Goal: Task Accomplishment & Management: Manage account settings

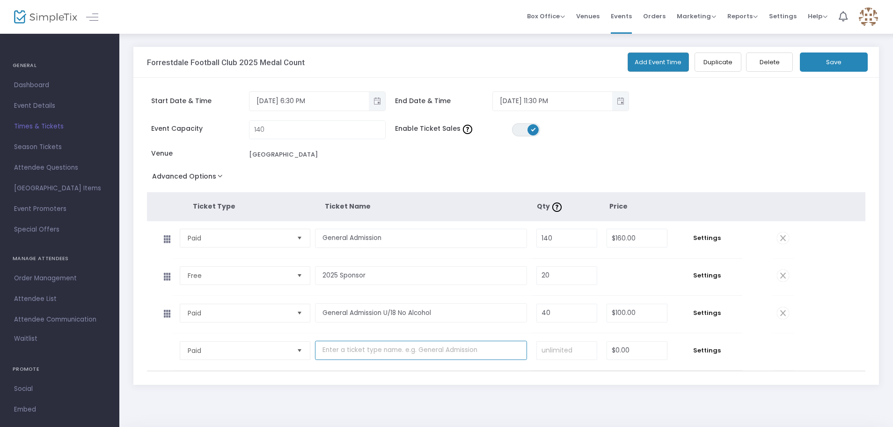
click at [329, 349] on input "text" at bounding box center [421, 349] width 212 height 19
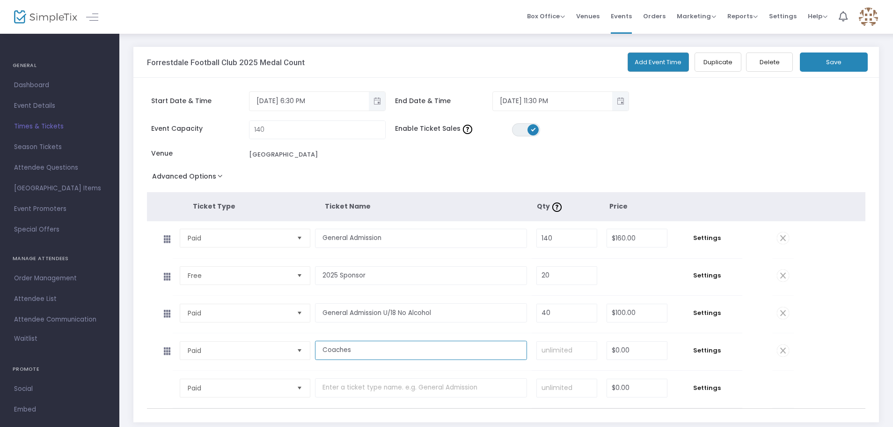
type input "Coaches"
click at [550, 349] on input at bounding box center [567, 350] width 60 height 18
drag, startPoint x: 570, startPoint y: 350, endPoint x: 528, endPoint y: 351, distance: 42.2
click at [528, 351] on tr "Paid Required. Coaches Required. 70 Required. $0.00 Required. Settings" at bounding box center [470, 351] width 647 height 37
type input "5"
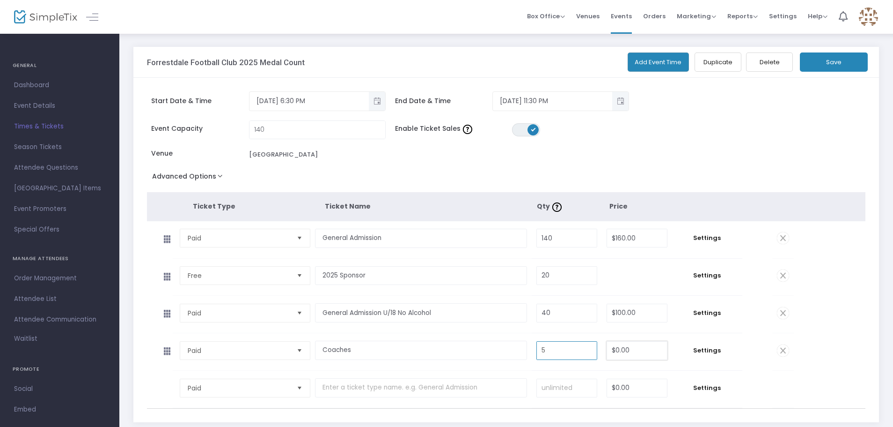
type input "0"
type input "50"
click at [614, 351] on input at bounding box center [637, 350] width 60 height 18
type input "$70.00"
click at [716, 350] on span "Settings" at bounding box center [707, 350] width 61 height 9
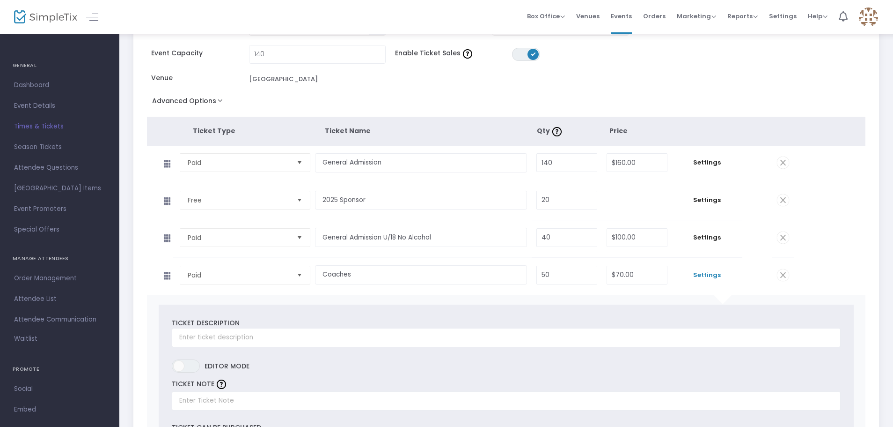
scroll to position [187, 0]
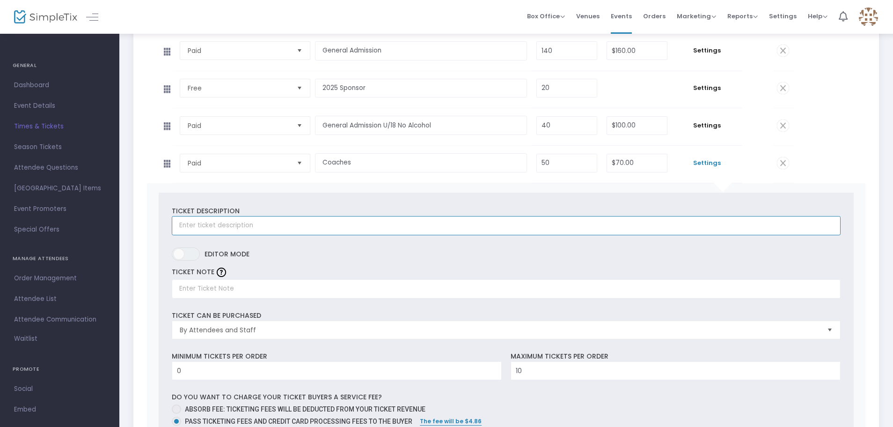
click at [253, 228] on input "text" at bounding box center [506, 225] width 669 height 19
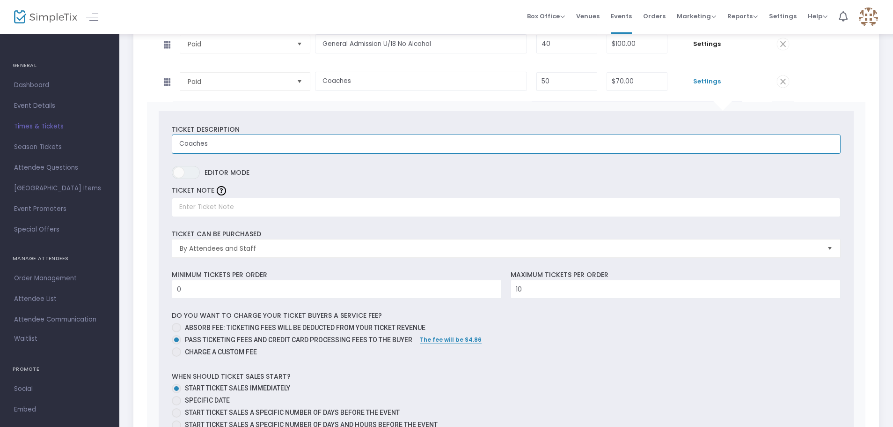
scroll to position [281, 0]
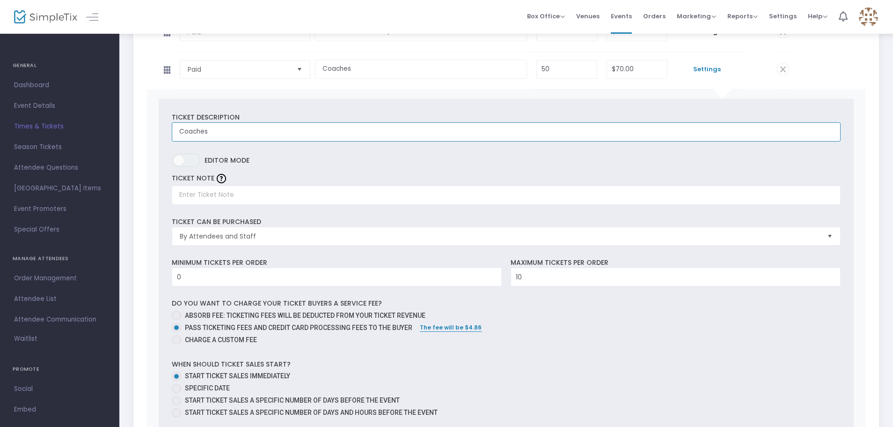
type input "Coaches"
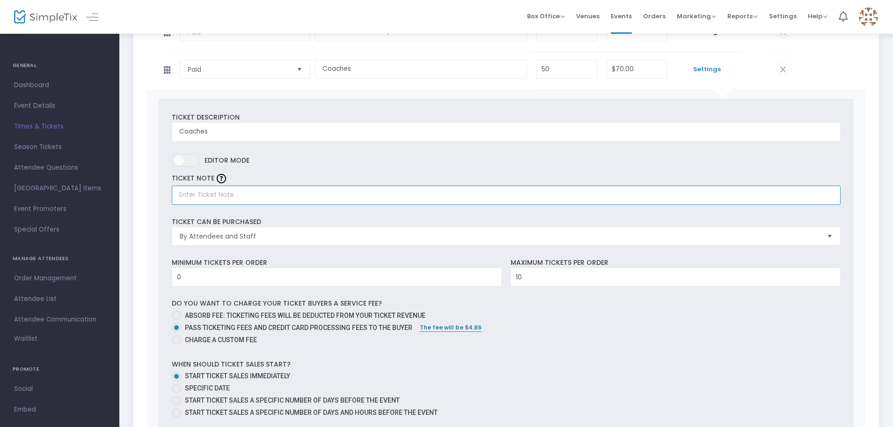
click at [232, 192] on input "text" at bounding box center [506, 194] width 669 height 19
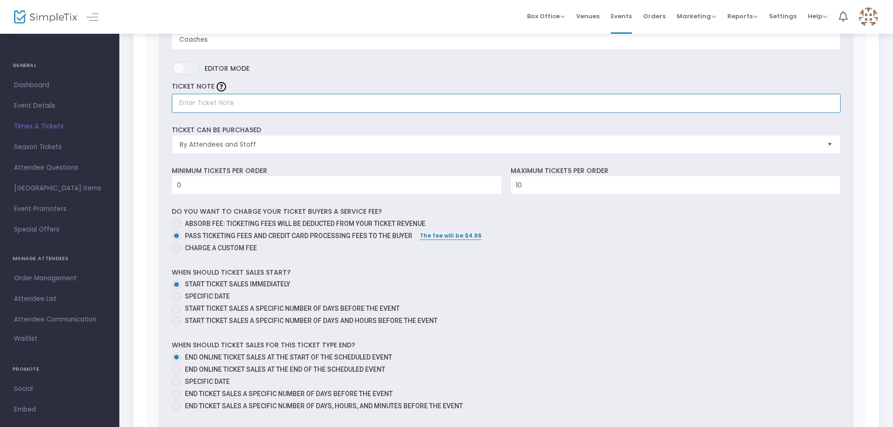
scroll to position [375, 0]
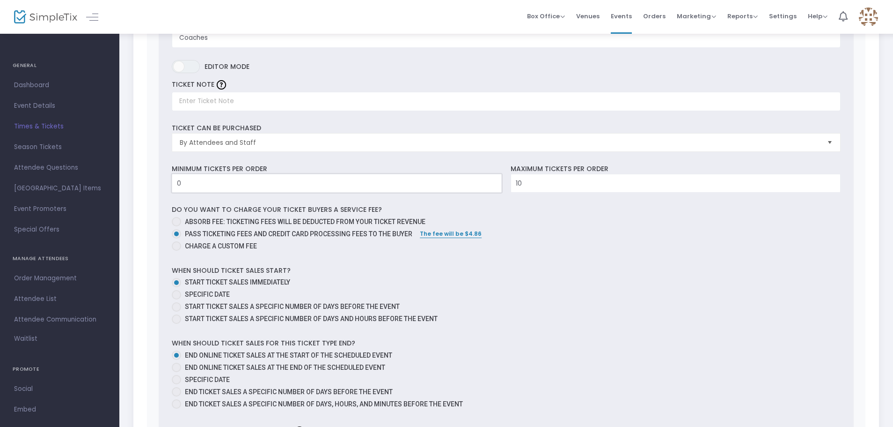
click at [227, 183] on input "0" at bounding box center [336, 183] width 329 height 18
type input "1"
click at [536, 183] on input "10" at bounding box center [675, 183] width 329 height 18
type input "1"
click at [614, 270] on div "When should ticket sales start? Start ticket sales immediately Specific Date St…" at bounding box center [506, 295] width 678 height 61
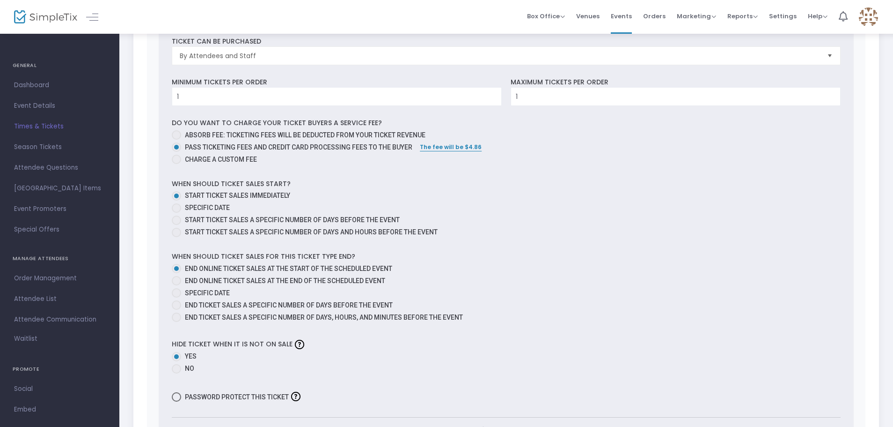
scroll to position [468, 0]
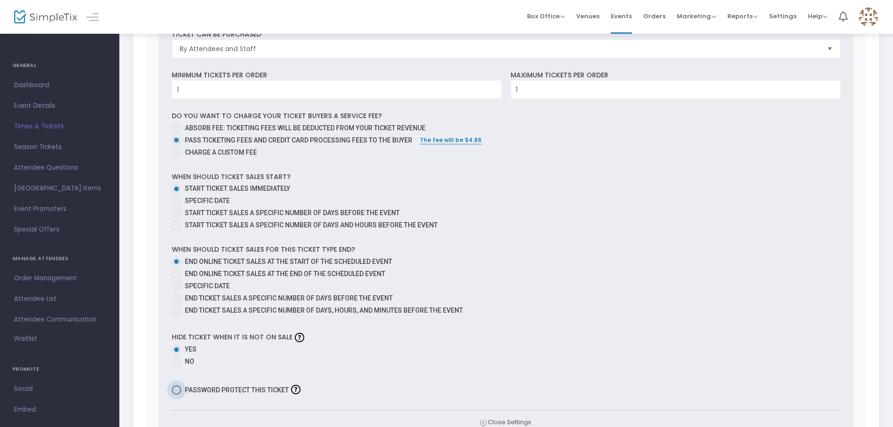
click at [178, 388] on span at bounding box center [176, 389] width 9 height 9
click at [177, 394] on input "Password protect this ticket" at bounding box center [176, 394] width 0 height 0
checkbox input "true"
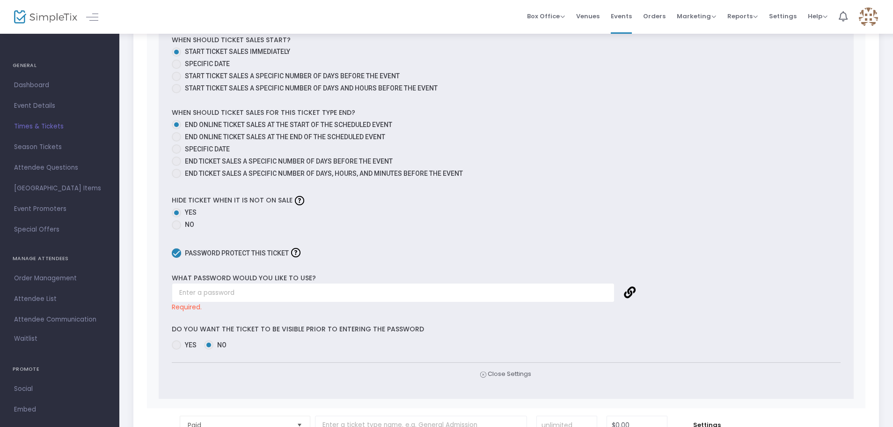
scroll to position [609, 0]
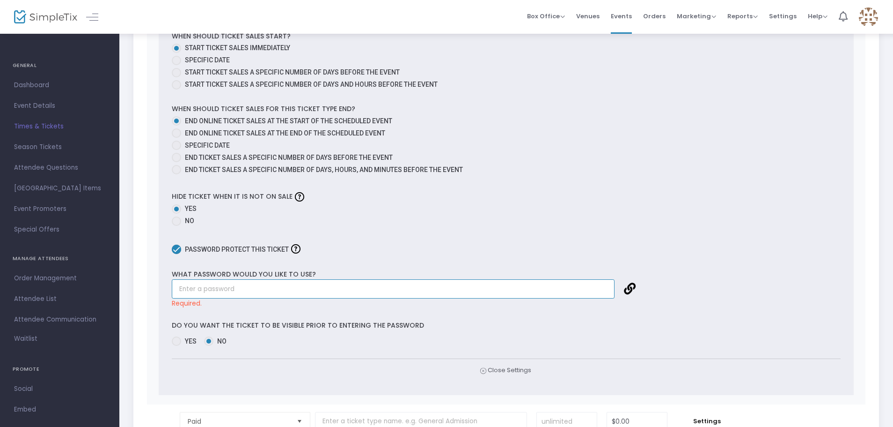
click at [189, 288] on input "text" at bounding box center [393, 288] width 443 height 19
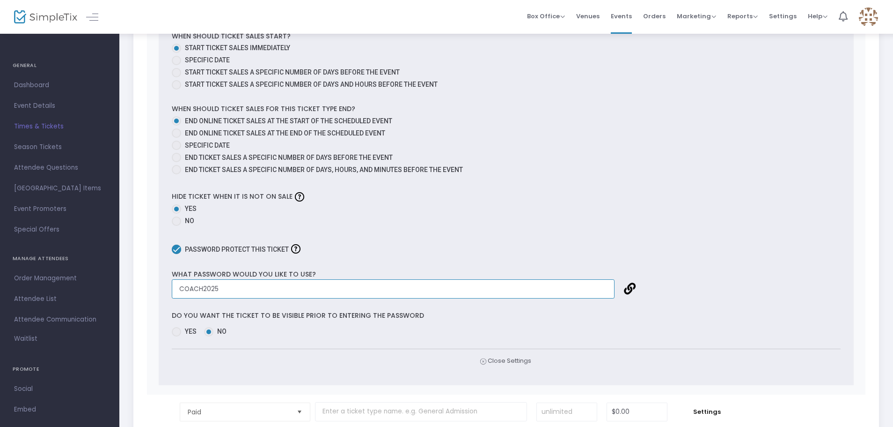
type input "COACH2025"
click at [178, 331] on span at bounding box center [176, 331] width 9 height 9
click at [177, 336] on input "Yes" at bounding box center [176, 336] width 0 height 0
radio input "true"
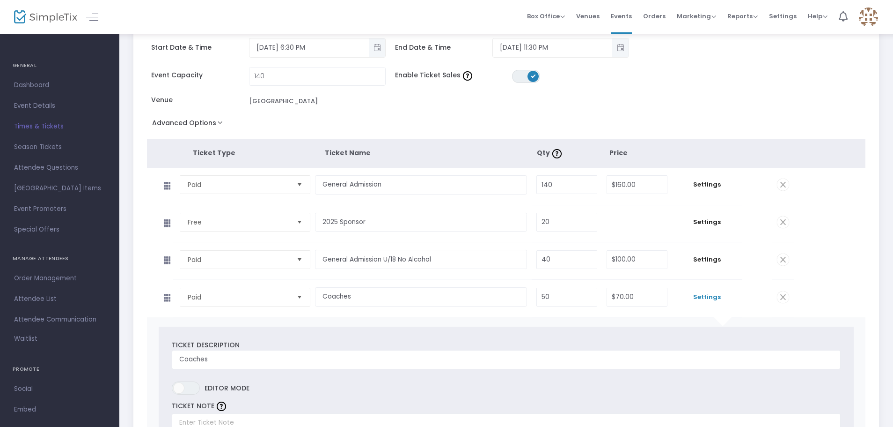
scroll to position [0, 0]
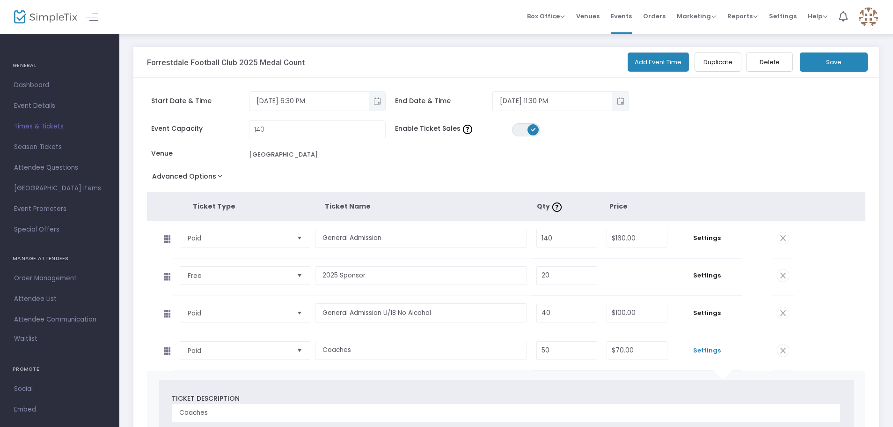
click at [817, 65] on button "Save" at bounding box center [834, 61] width 68 height 19
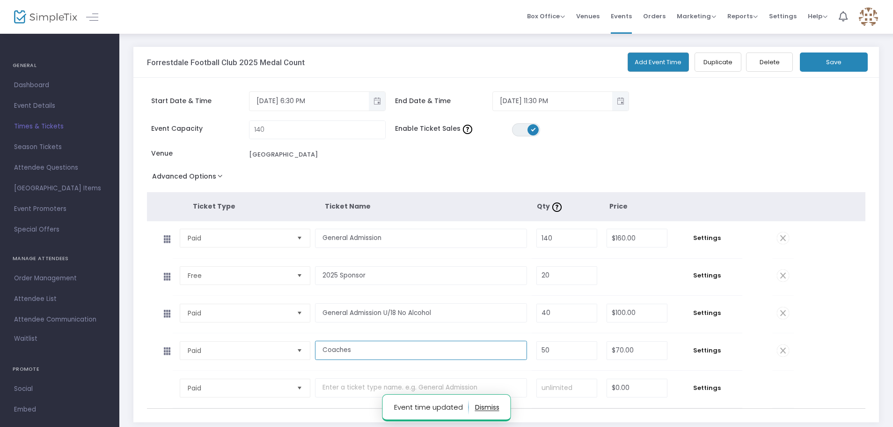
click at [326, 348] on input "Coaches" at bounding box center [421, 349] width 212 height 19
click at [368, 350] on input "2025 Coaches" at bounding box center [421, 349] width 212 height 19
type input "2025 Coach"
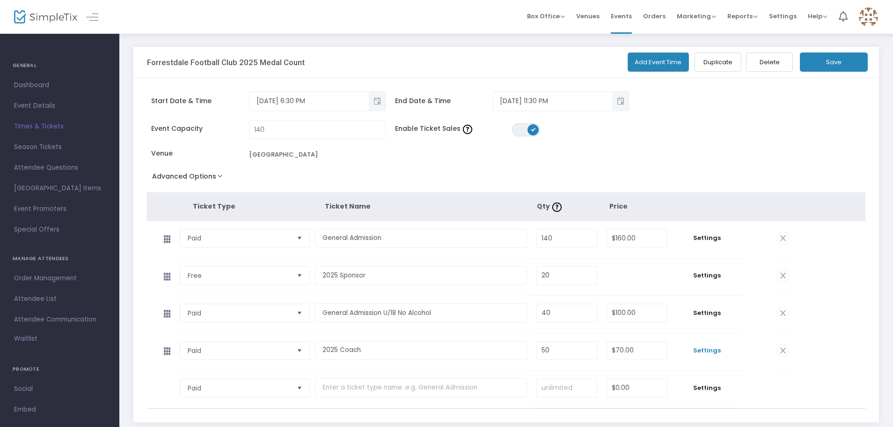
click at [711, 347] on span "Settings" at bounding box center [707, 350] width 61 height 9
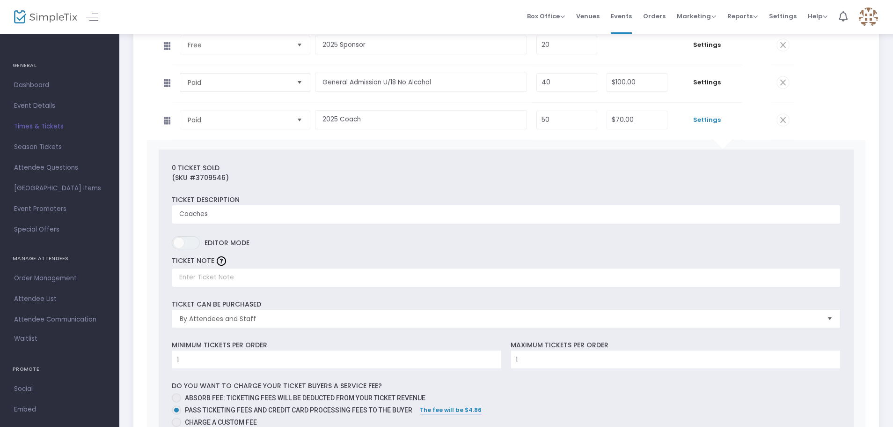
scroll to position [234, 0]
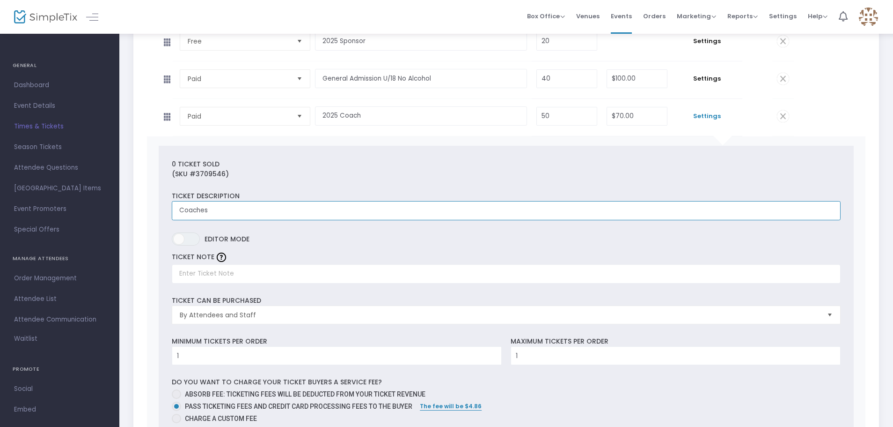
drag, startPoint x: 165, startPoint y: 211, endPoint x: 136, endPoint y: 213, distance: 29.1
click at [138, 212] on div "Start Date & Time 9/19/2025 6:30 PM End Date & Time 9/19/2025 11:30 PM Event Ca…" at bounding box center [506, 348] width 746 height 1008
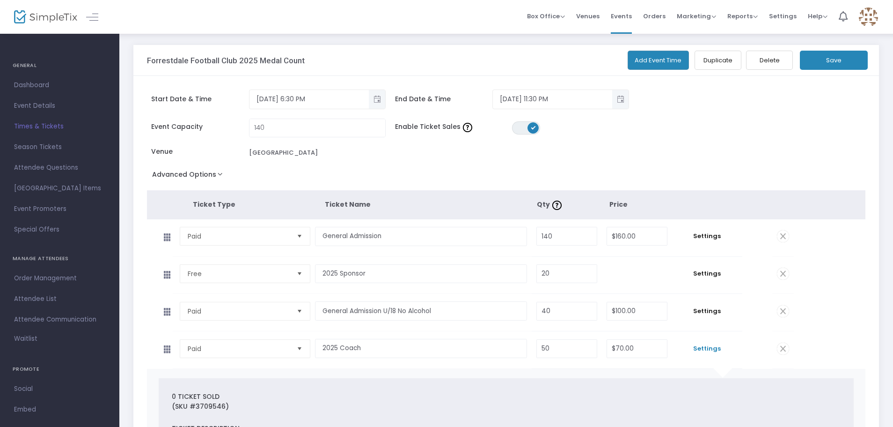
scroll to position [0, 0]
type input "2025 COACH"
click at [830, 66] on button "Save" at bounding box center [834, 61] width 68 height 19
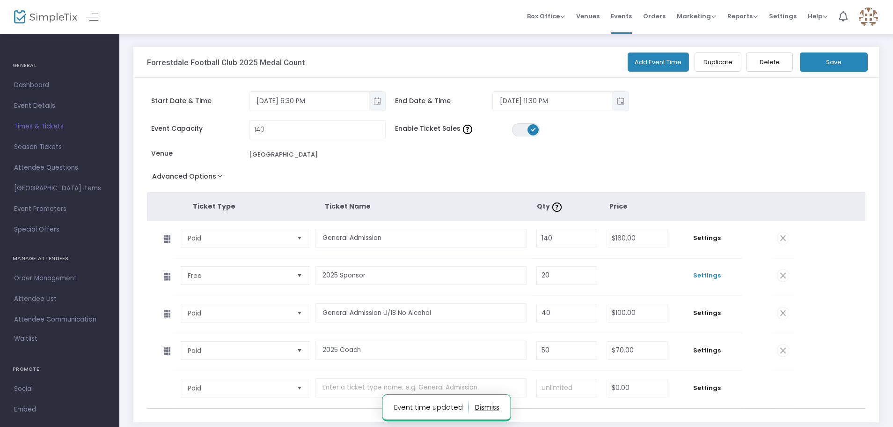
click at [704, 272] on span "Settings" at bounding box center [707, 275] width 61 height 9
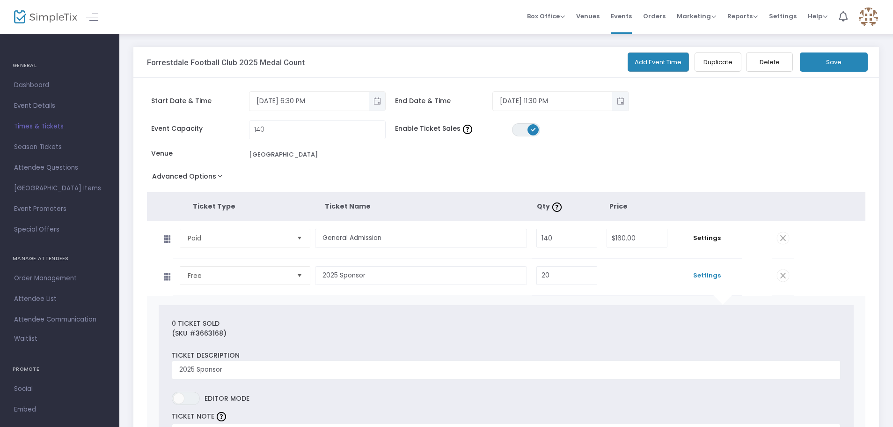
click at [658, 64] on button "Add Event Time" at bounding box center [659, 61] width 62 height 19
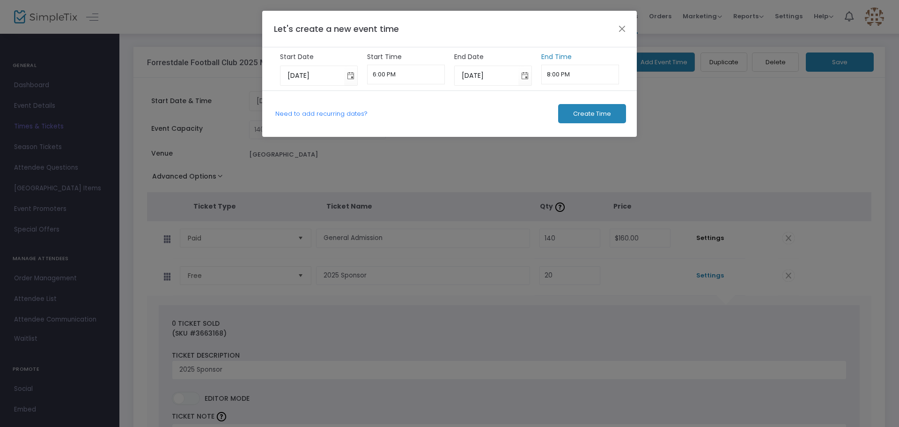
click at [579, 74] on input "8:00 PM" at bounding box center [580, 75] width 78 height 20
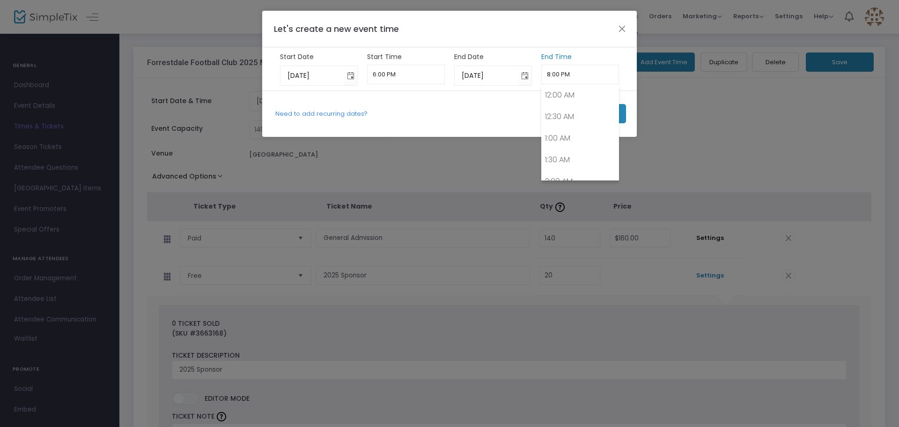
scroll to position [825, 0]
click at [348, 77] on span "Toggle calendar" at bounding box center [350, 75] width 15 height 15
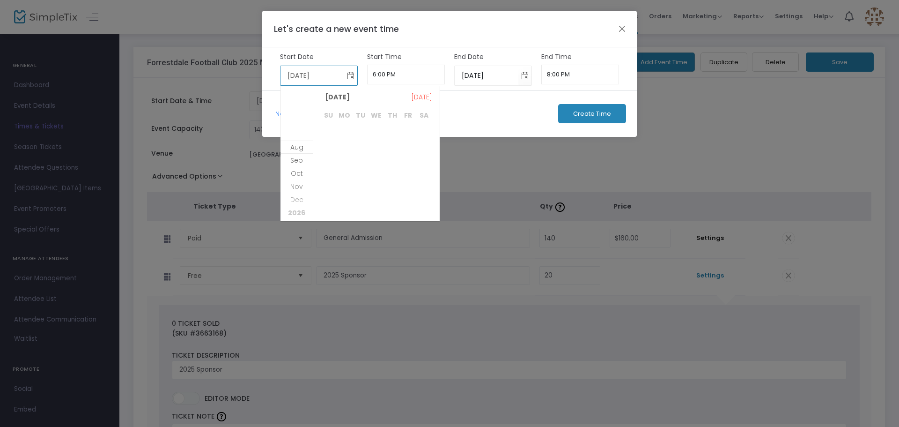
scroll to position [121, 0]
click at [410, 171] on span "19" at bounding box center [408, 170] width 16 height 16
type input "9/19/2025"
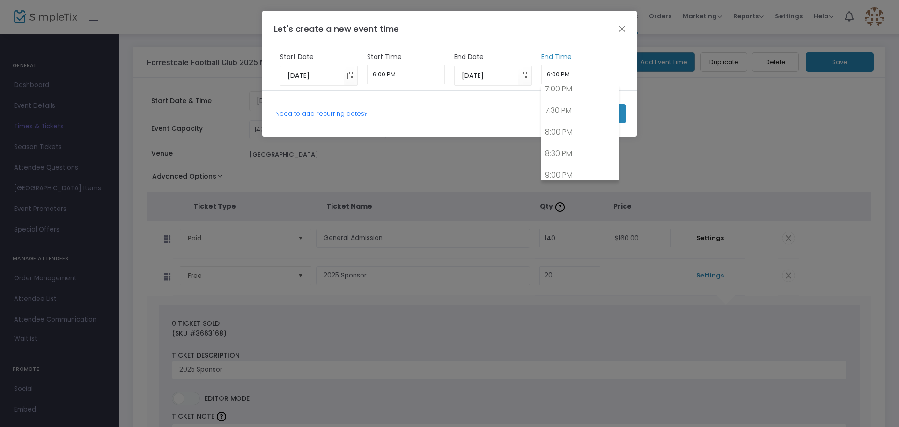
click at [562, 74] on input "6:00 PM" at bounding box center [580, 75] width 78 height 20
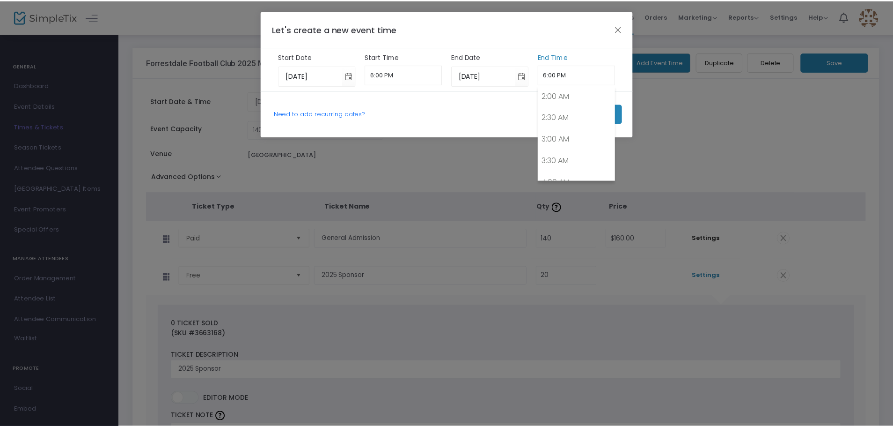
scroll to position [0, 0]
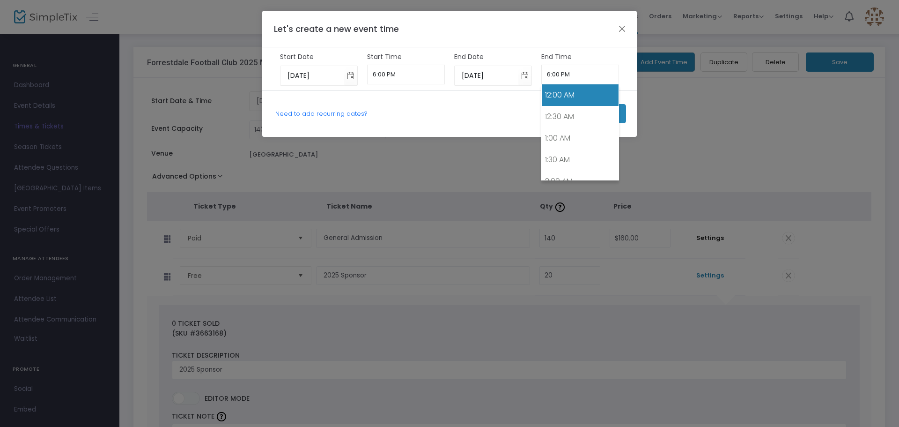
click at [573, 99] on link "12:00 AM" at bounding box center [580, 95] width 77 height 22
type input "12:00 AM"
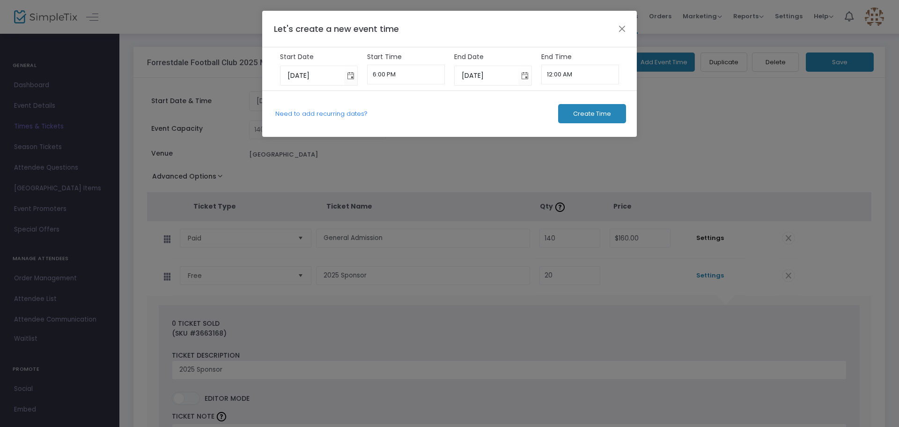
click at [596, 110] on span "Create Time" at bounding box center [592, 113] width 38 height 7
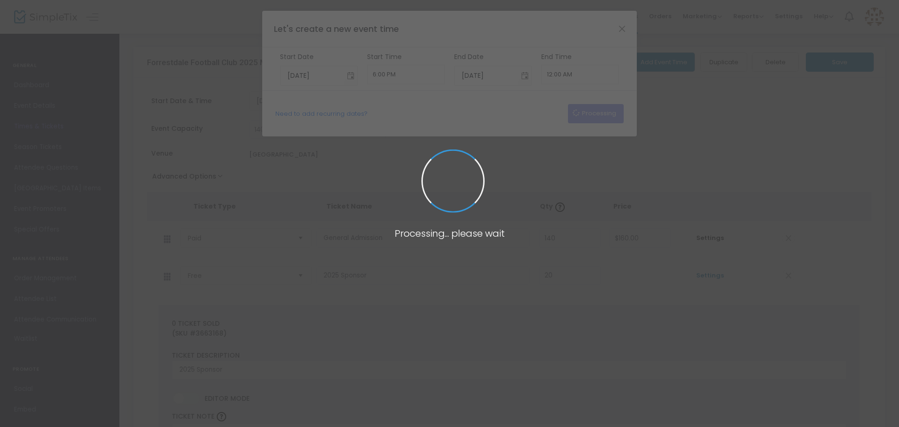
type input "8/13/2025"
type input "8:00 PM"
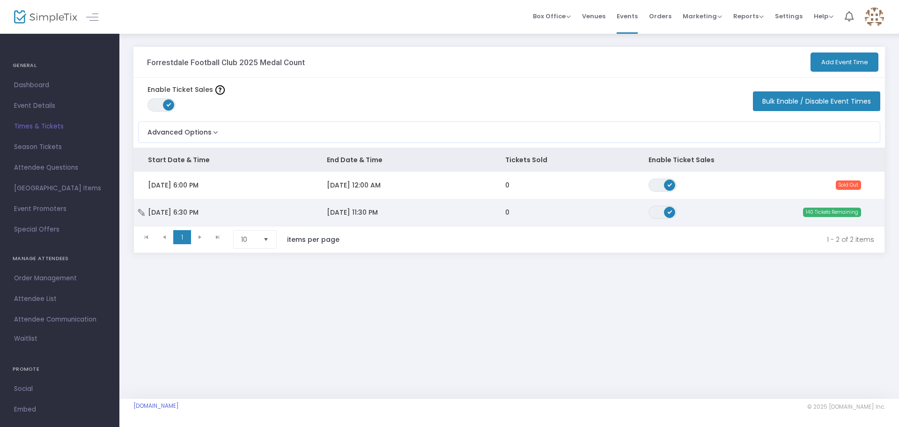
click at [229, 208] on td "Fri 9/19/2025 6:30 PM" at bounding box center [223, 212] width 179 height 27
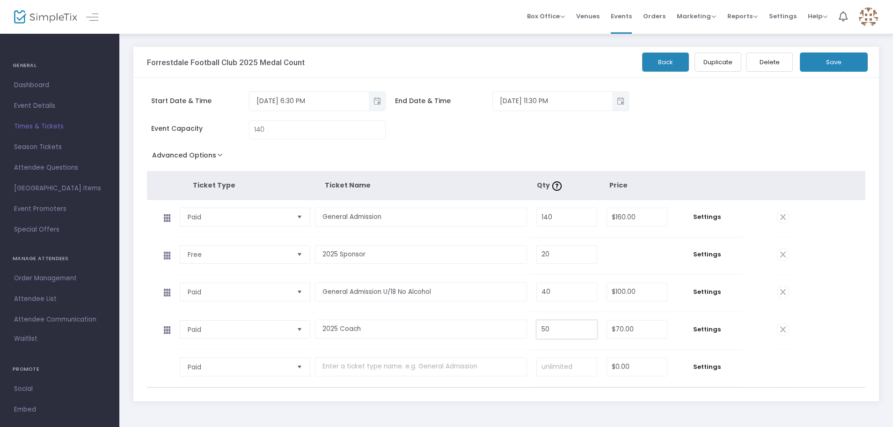
click at [557, 324] on input "50" at bounding box center [567, 329] width 60 height 18
type input "5"
click at [573, 396] on div "Start Date & Time 9/19/2025 6:30 PM End Date & Time 9/19/2025 11:30 PM Event Ca…" at bounding box center [506, 239] width 746 height 323
click at [700, 252] on span "Settings" at bounding box center [707, 254] width 61 height 9
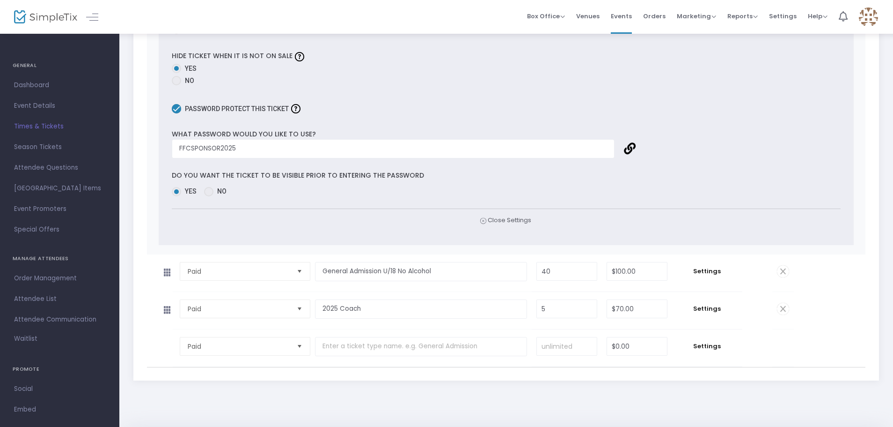
scroll to position [656, 0]
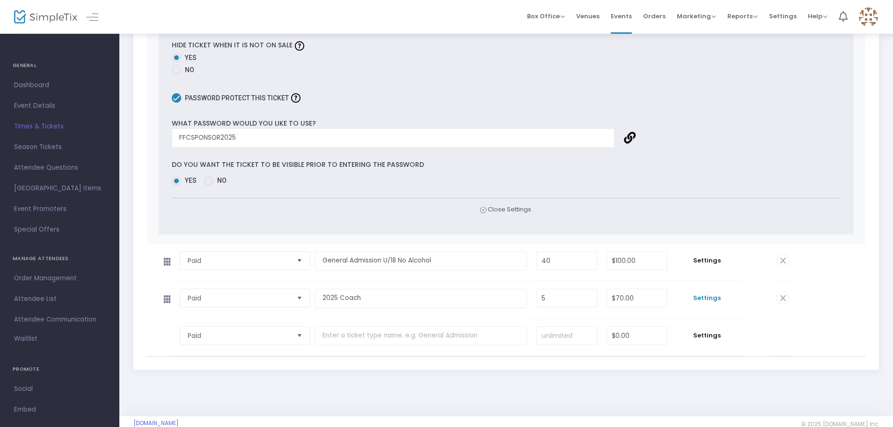
click at [713, 296] on span "Settings" at bounding box center [707, 297] width 61 height 9
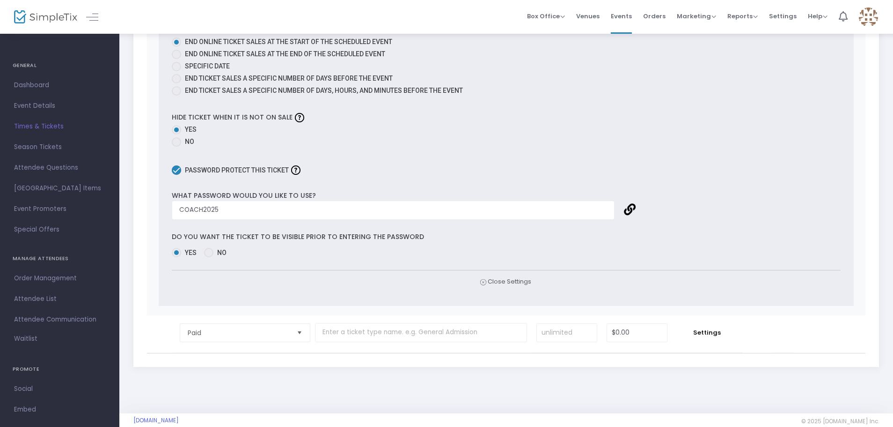
scroll to position [1337, 0]
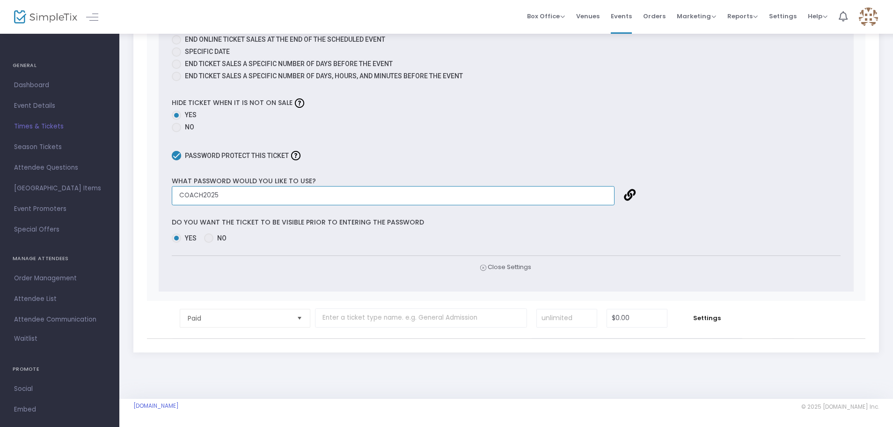
click at [179, 196] on input "COACH2025" at bounding box center [393, 195] width 443 height 19
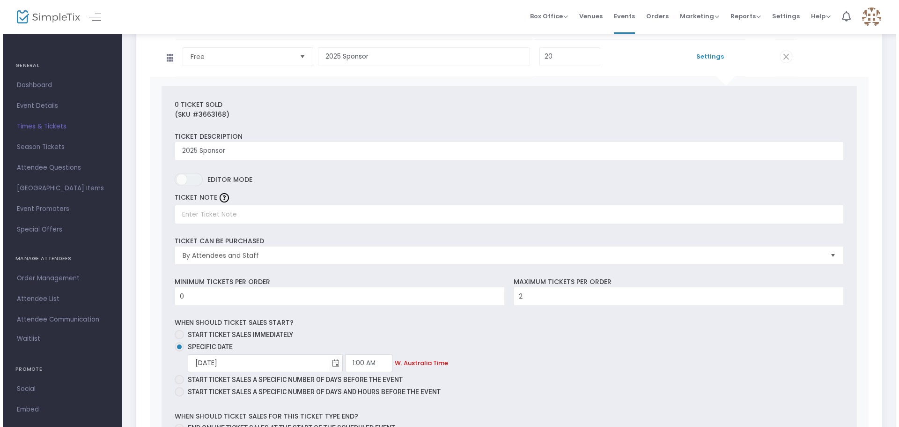
scroll to position [0, 0]
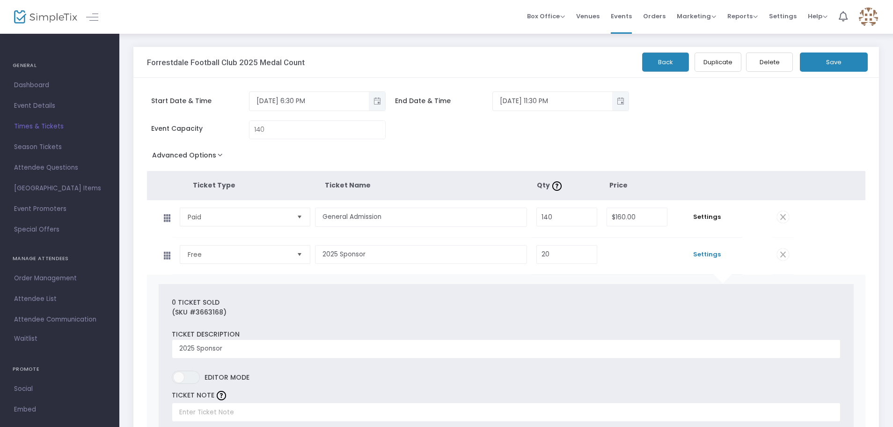
type input "FFCCOACH2025"
click at [821, 56] on button "Save" at bounding box center [834, 61] width 68 height 19
